Goal: Check status: Check status

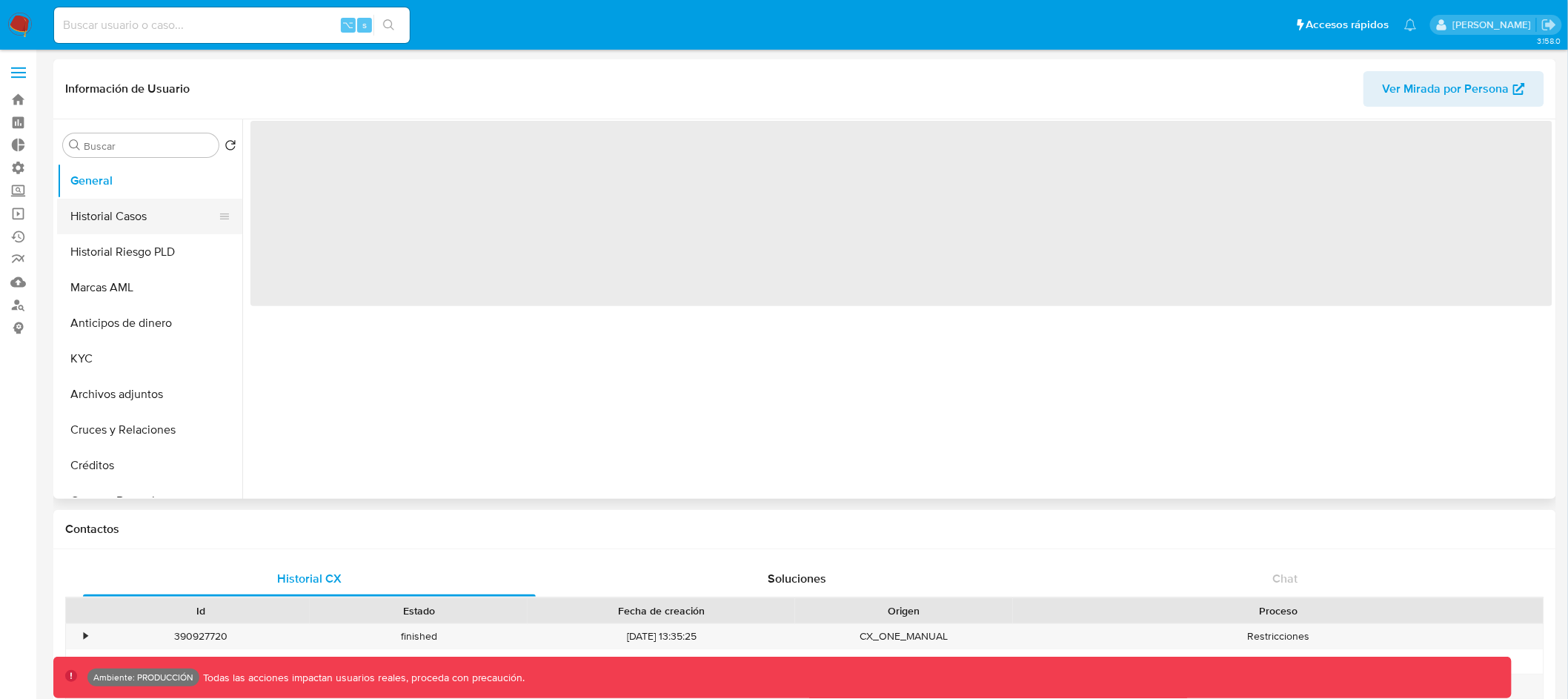
click at [140, 212] on button "Historial Casos" at bounding box center [144, 216] width 174 height 36
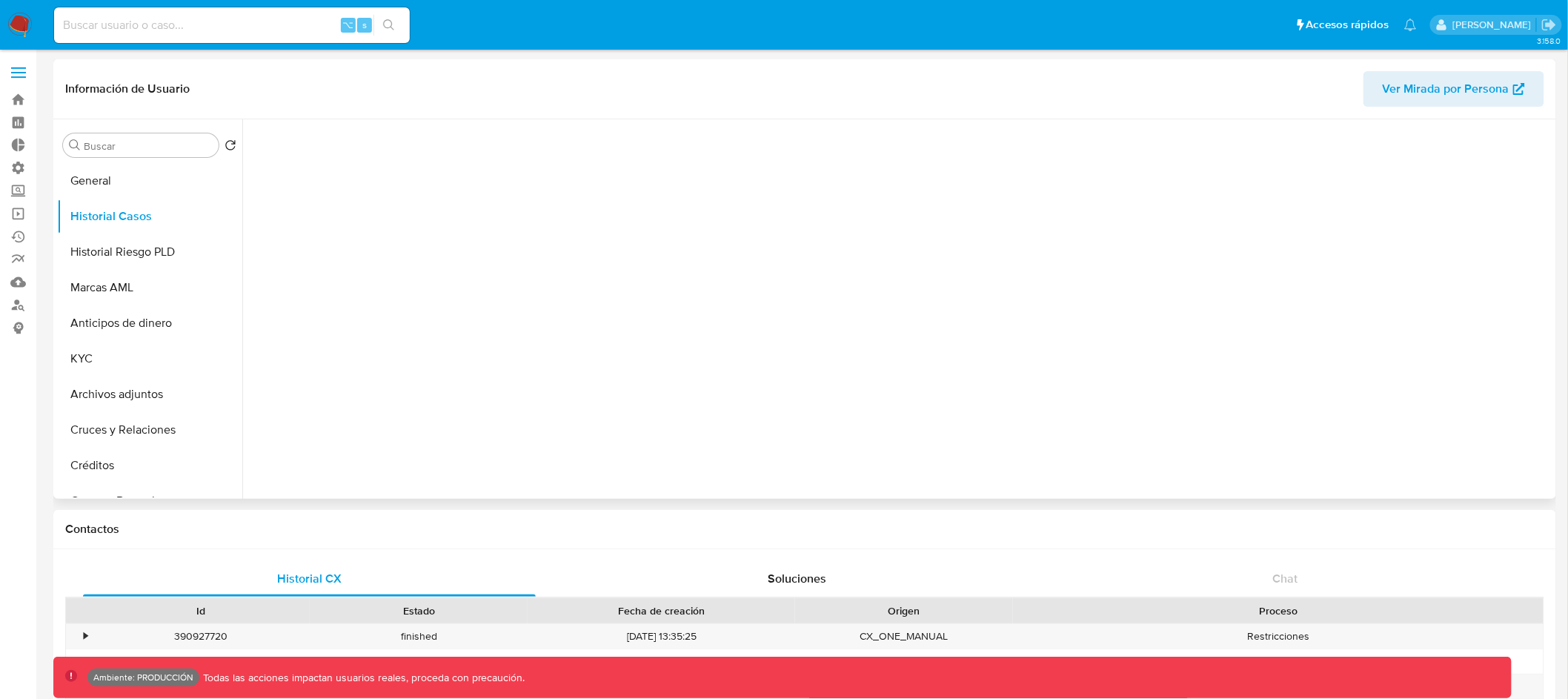
select select "10"
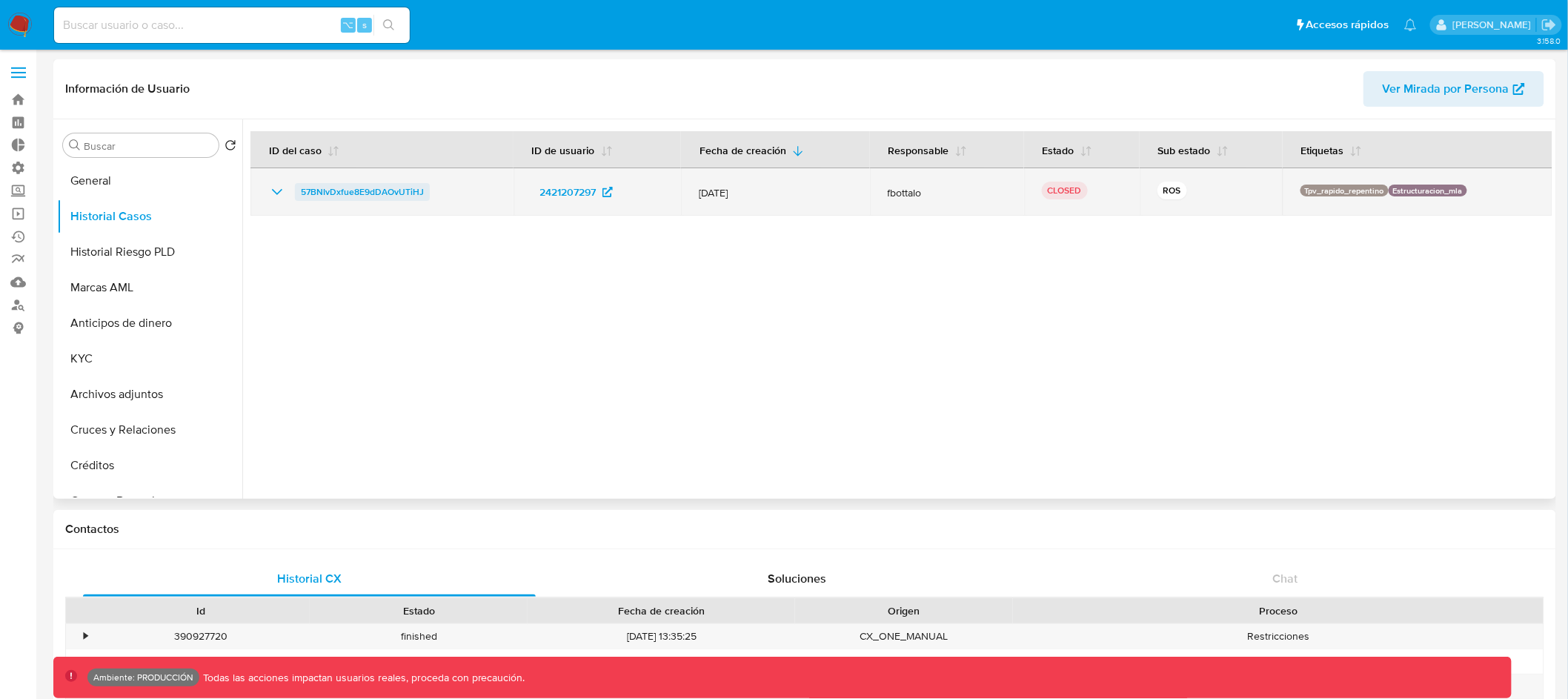
click at [360, 198] on span "57BNIvDxfue8E9dDAOvUTiHJ" at bounding box center [362, 192] width 123 height 18
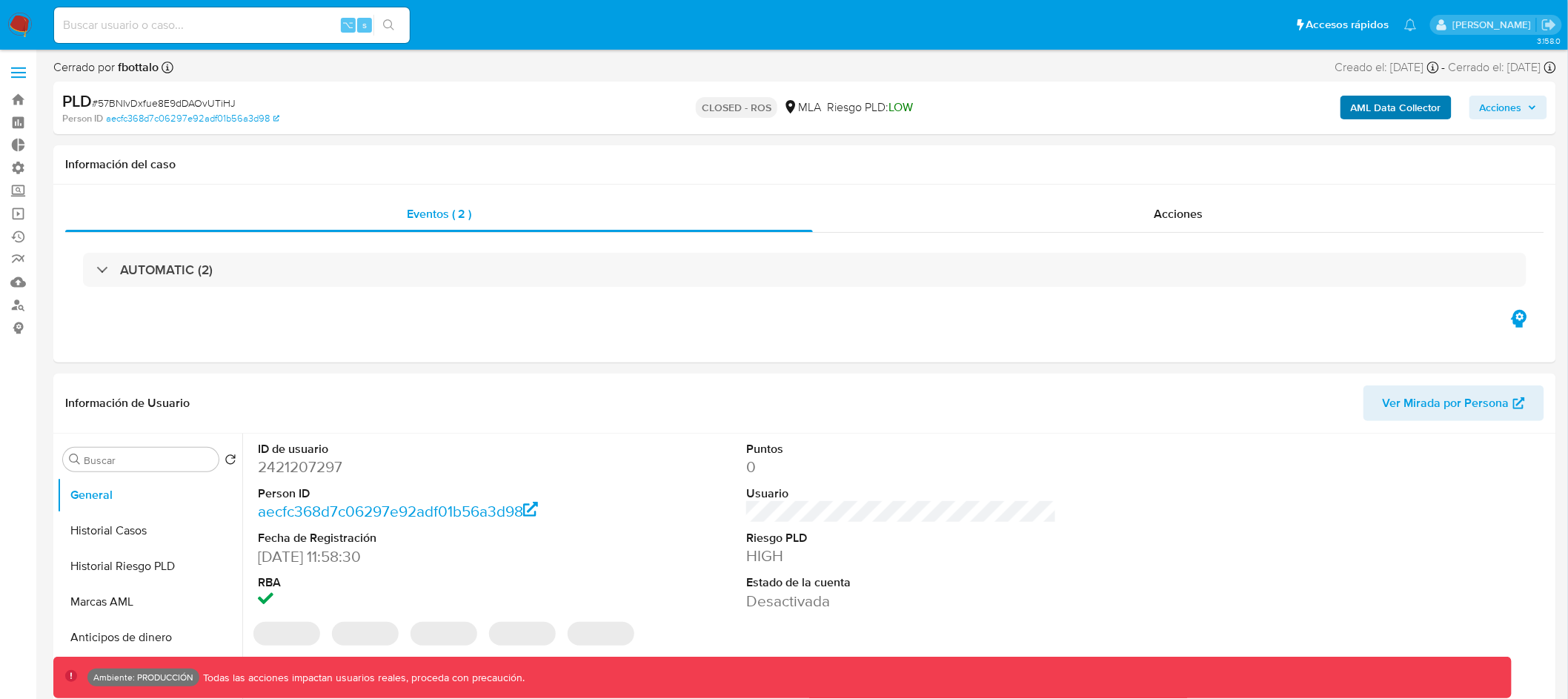
select select "10"
